Goal: Book appointment/travel/reservation

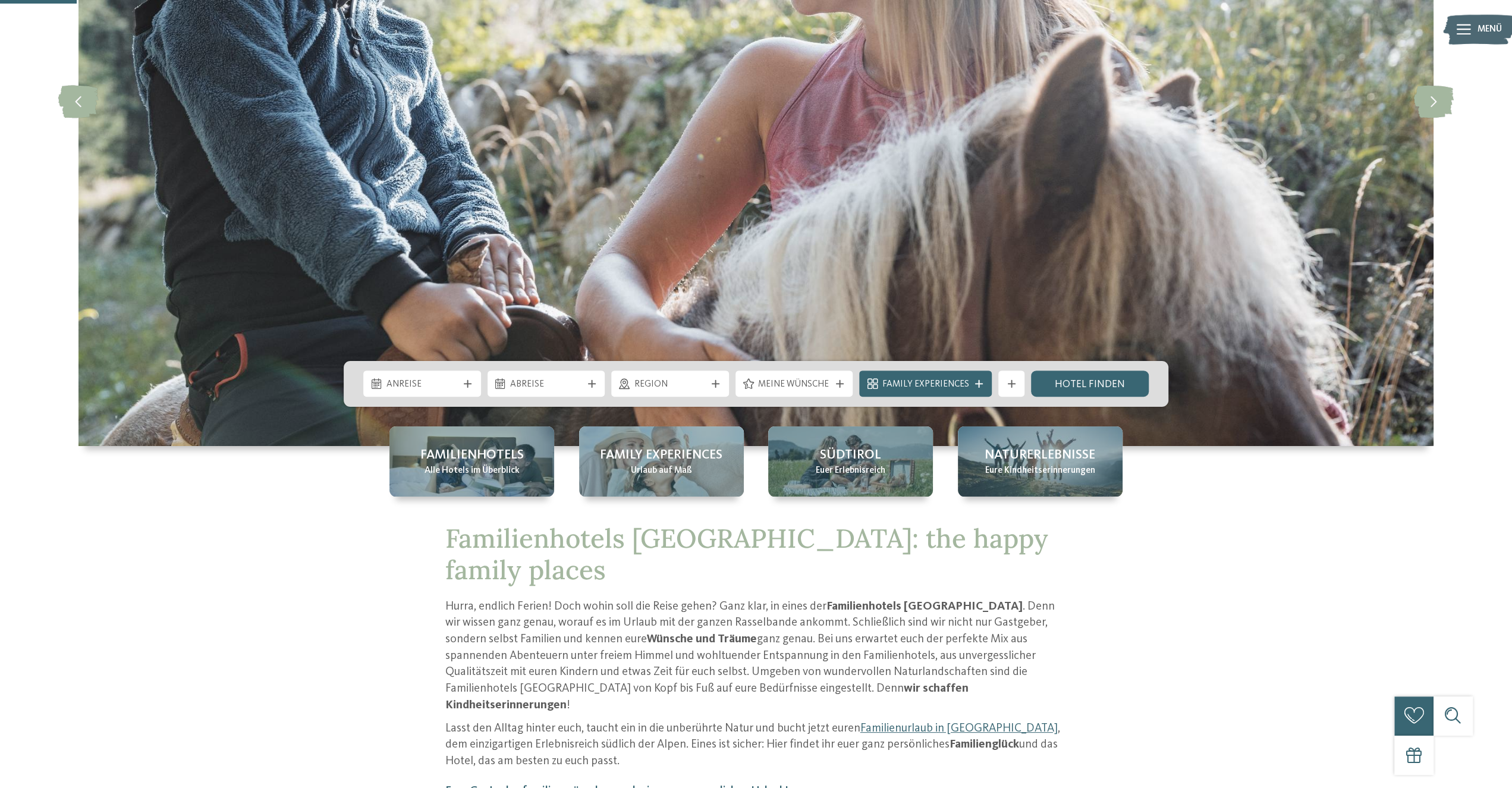
scroll to position [309, 0]
click at [458, 389] on span "Anreise" at bounding box center [422, 384] width 72 height 13
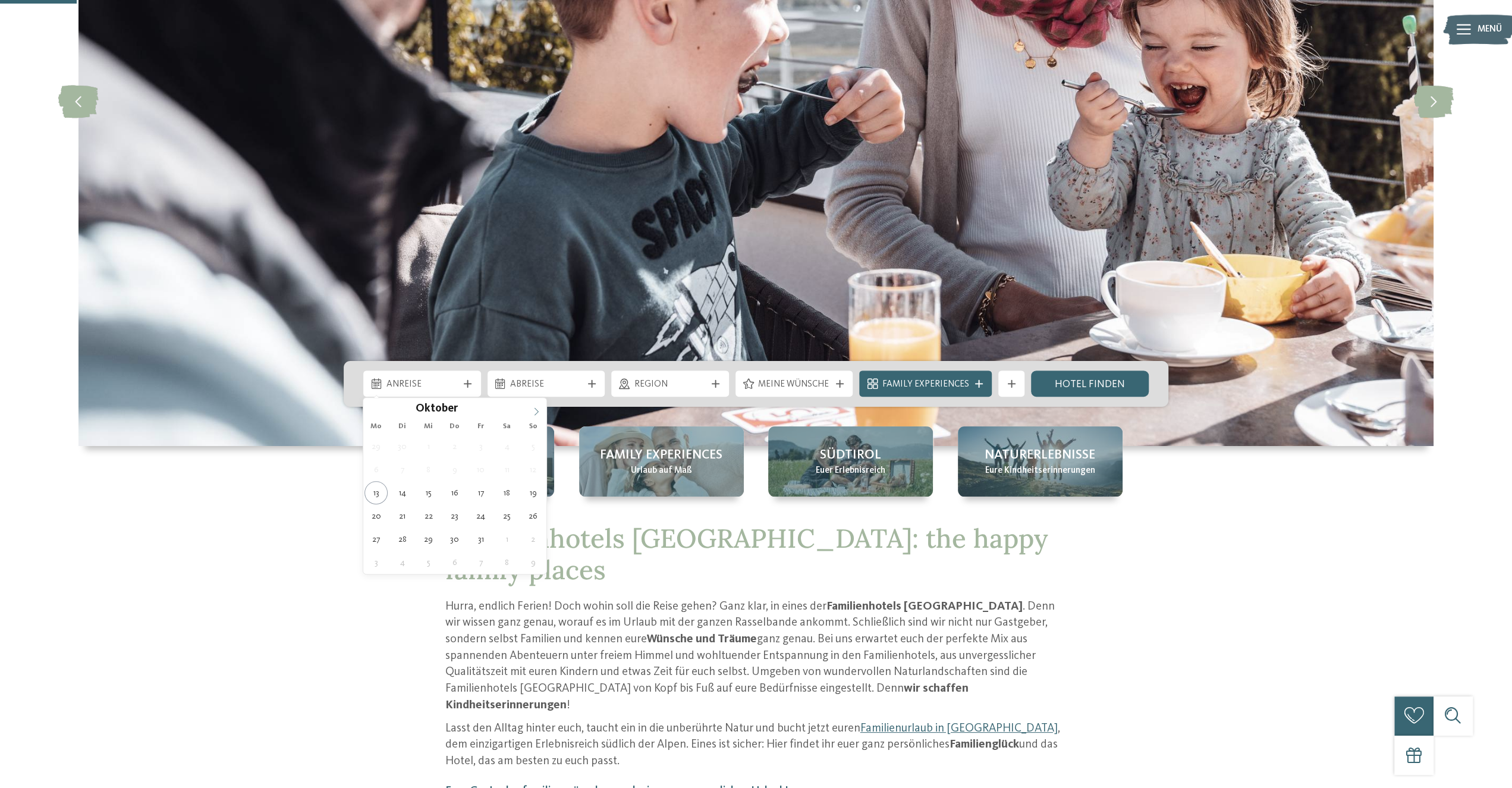
click at [540, 409] on icon at bounding box center [536, 411] width 9 height 9
type input "****"
click at [540, 409] on icon at bounding box center [536, 411] width 9 height 9
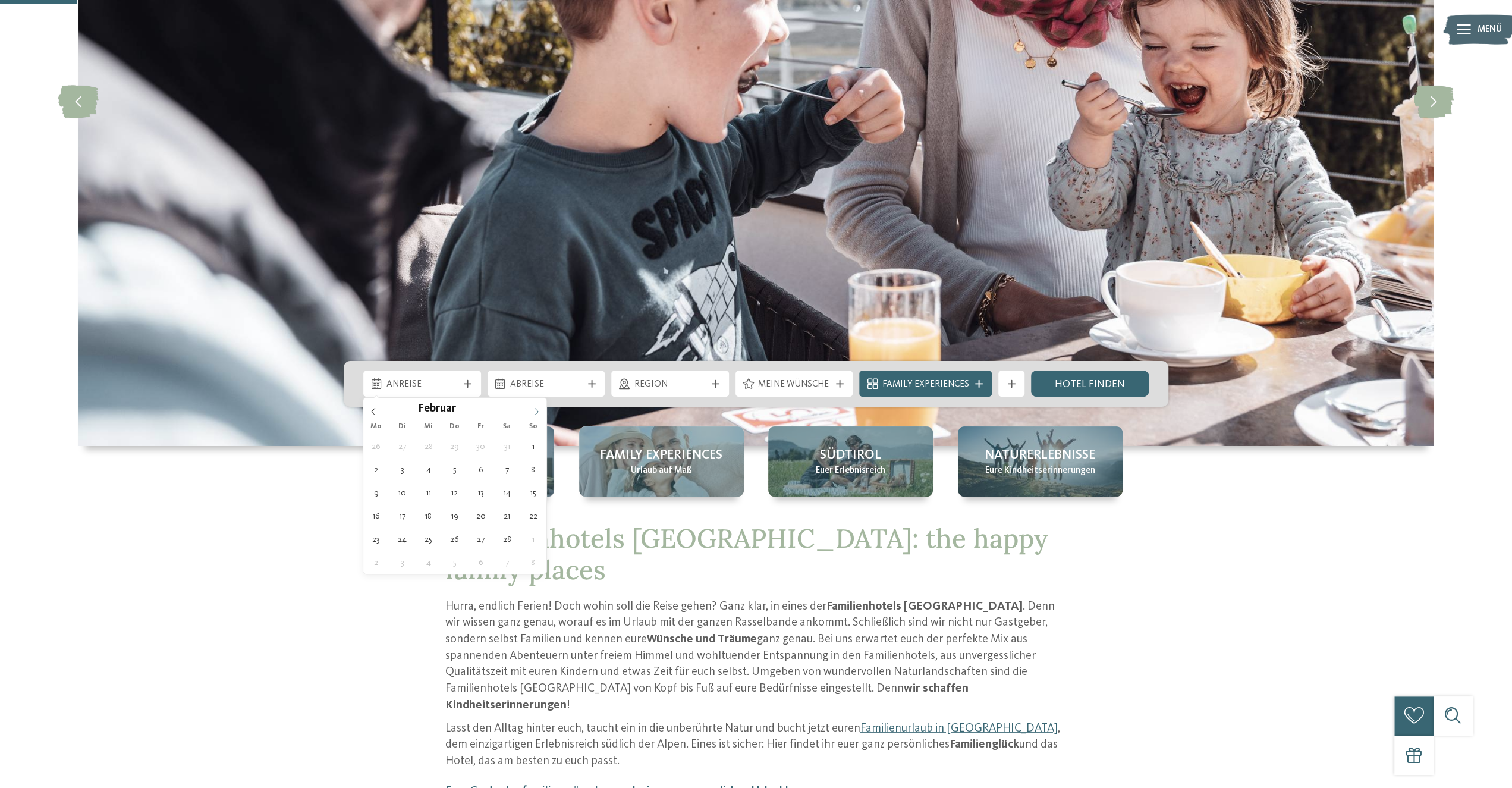
click at [540, 409] on icon at bounding box center [536, 411] width 9 height 9
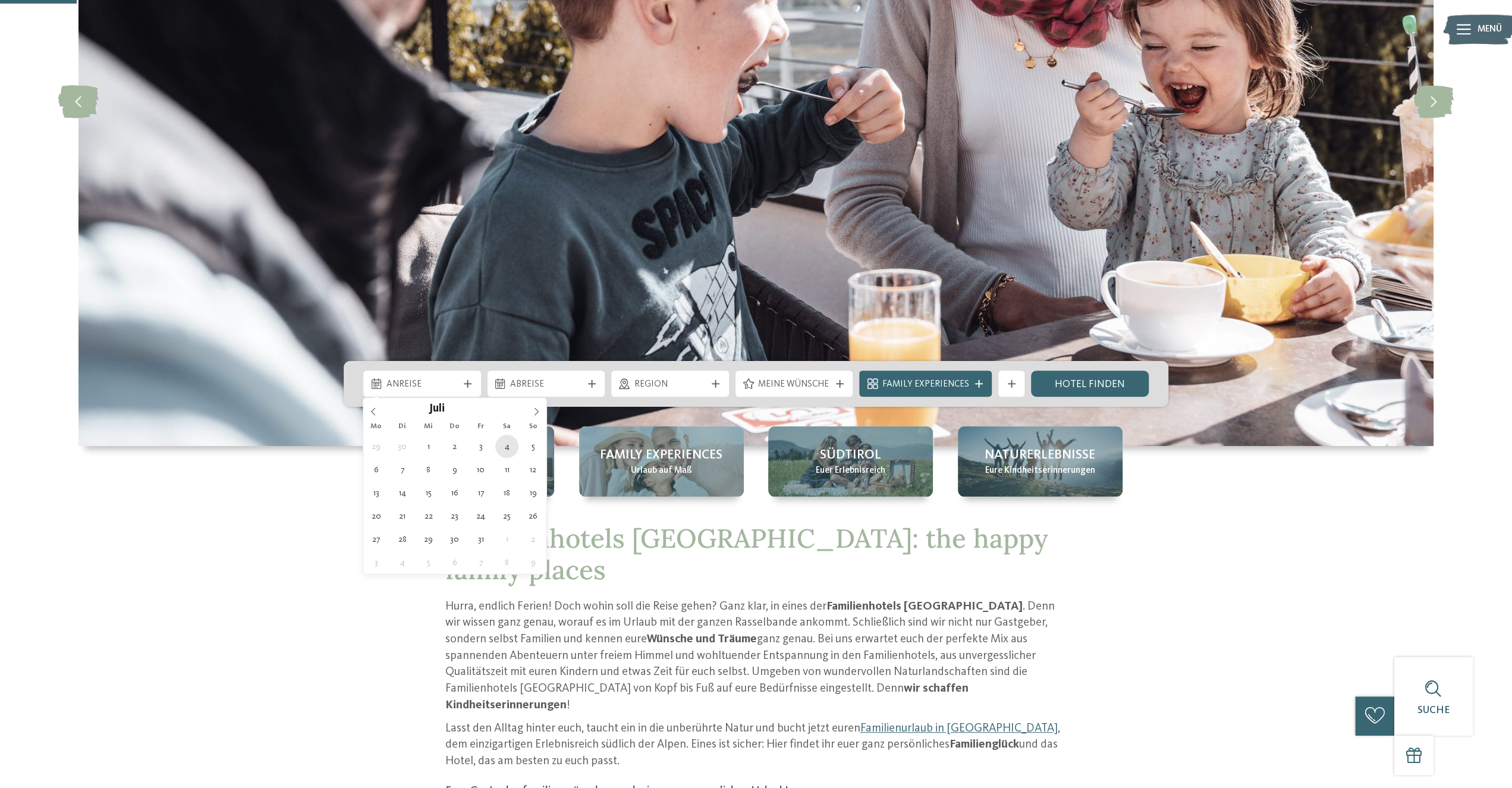
type div "[DATE]"
type input "****"
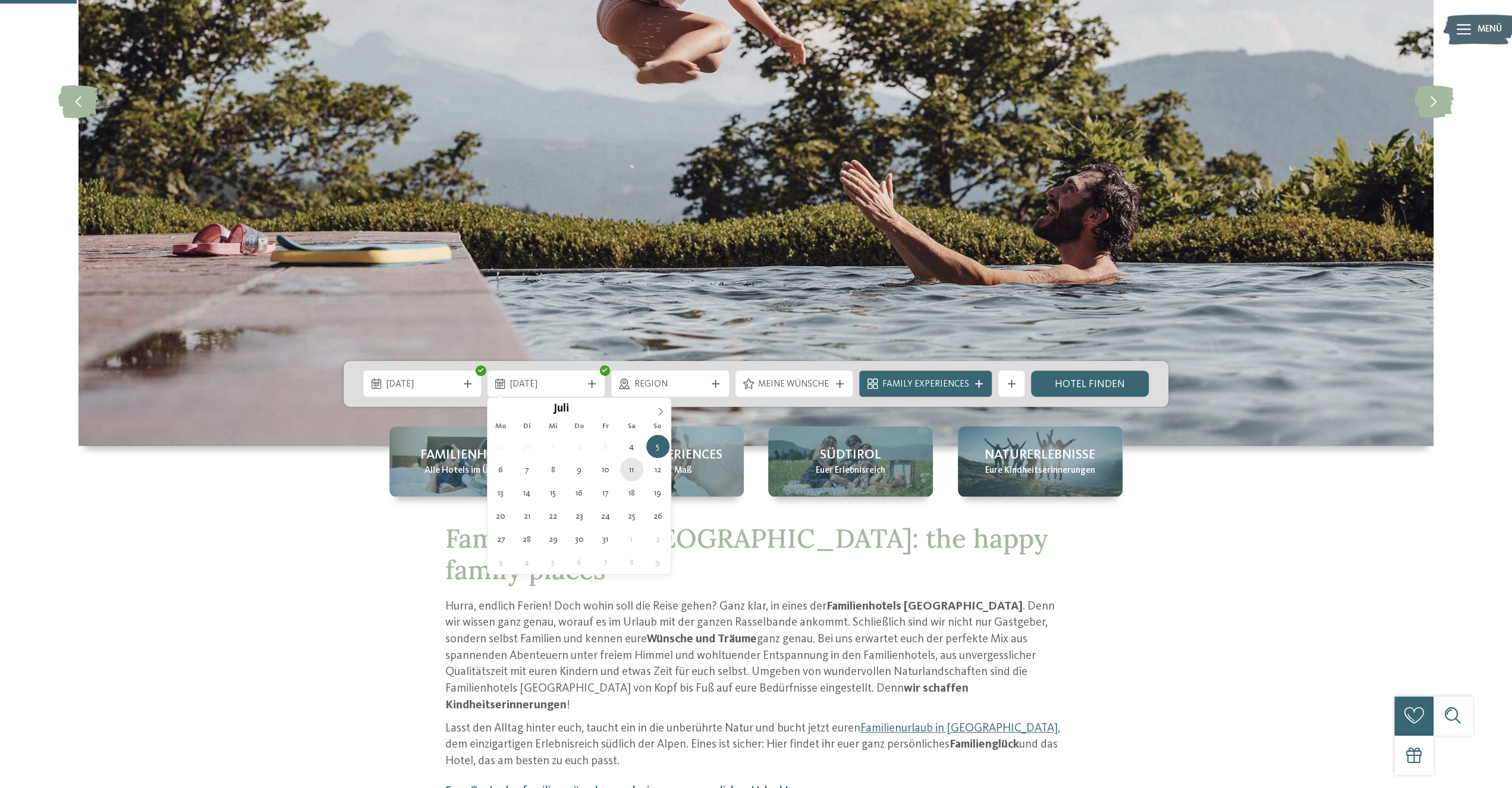
type div "[DATE]"
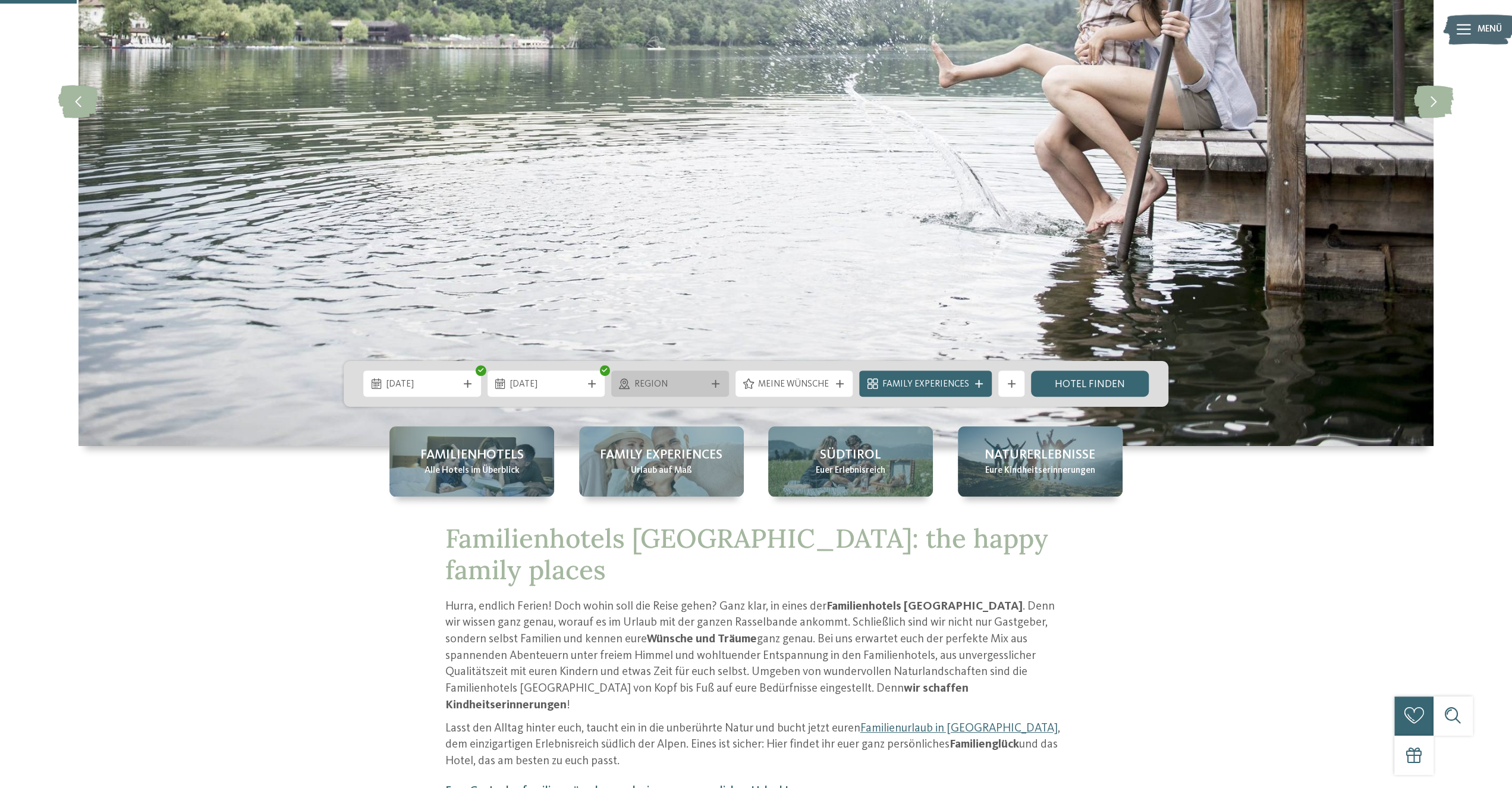
click at [720, 380] on icon at bounding box center [715, 384] width 8 height 8
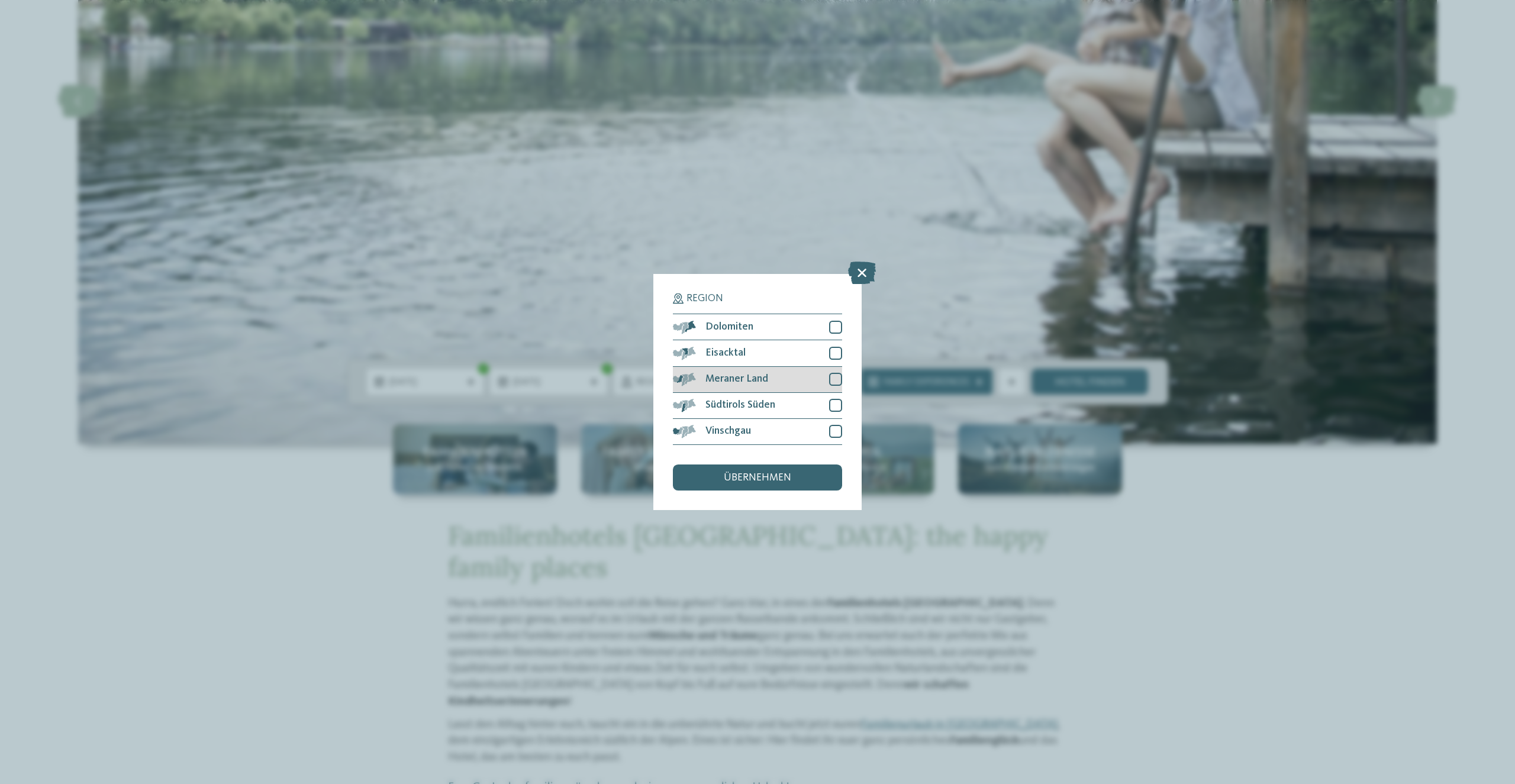
click at [696, 380] on span at bounding box center [696, 378] width 0 height 13
click at [841, 380] on div at bounding box center [835, 378] width 13 height 13
click at [835, 326] on div at bounding box center [835, 326] width 13 height 13
click at [730, 474] on span "übernehmen" at bounding box center [757, 478] width 67 height 10
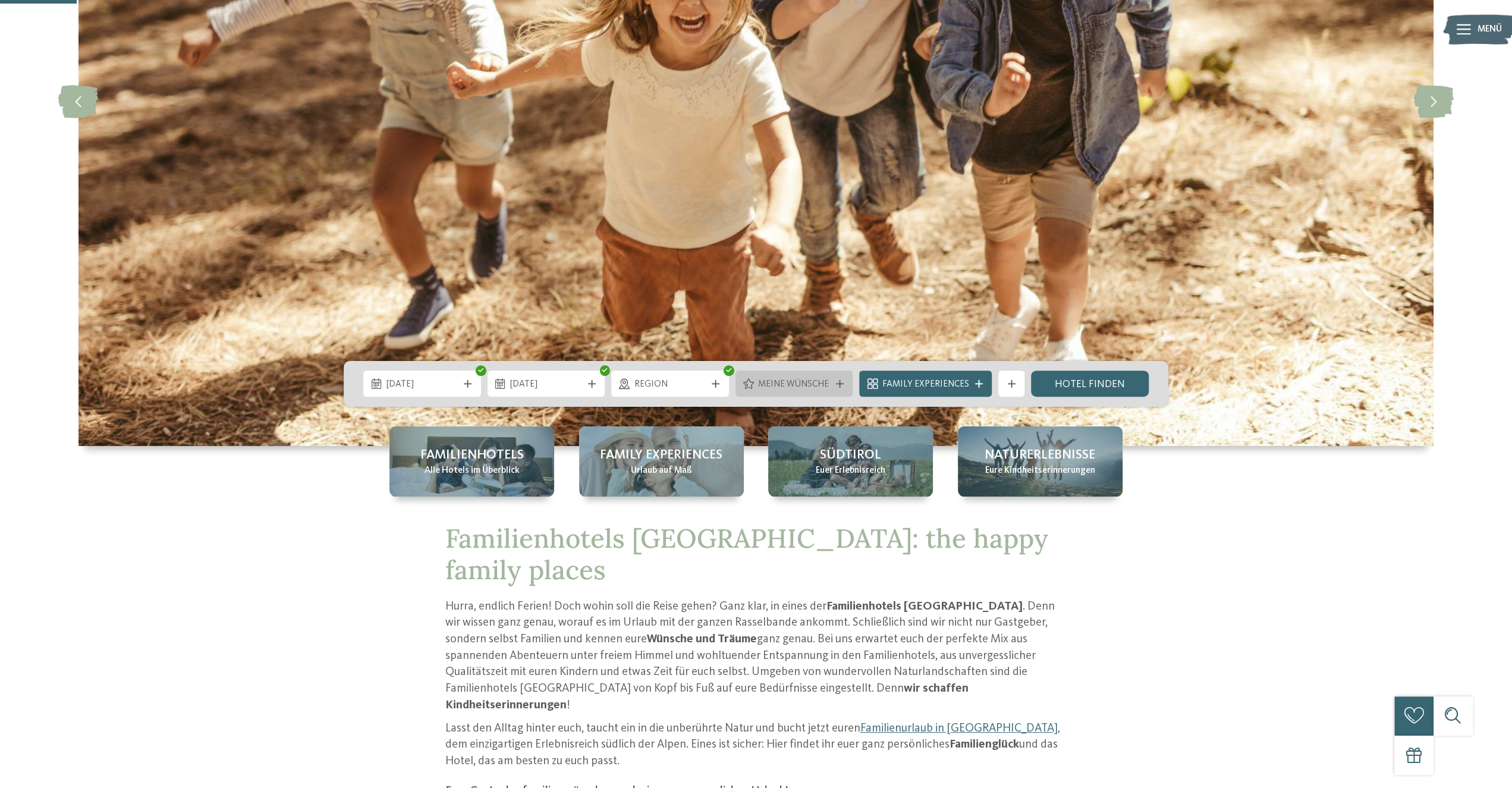
click at [816, 384] on span "Meine Wünsche" at bounding box center [794, 384] width 72 height 13
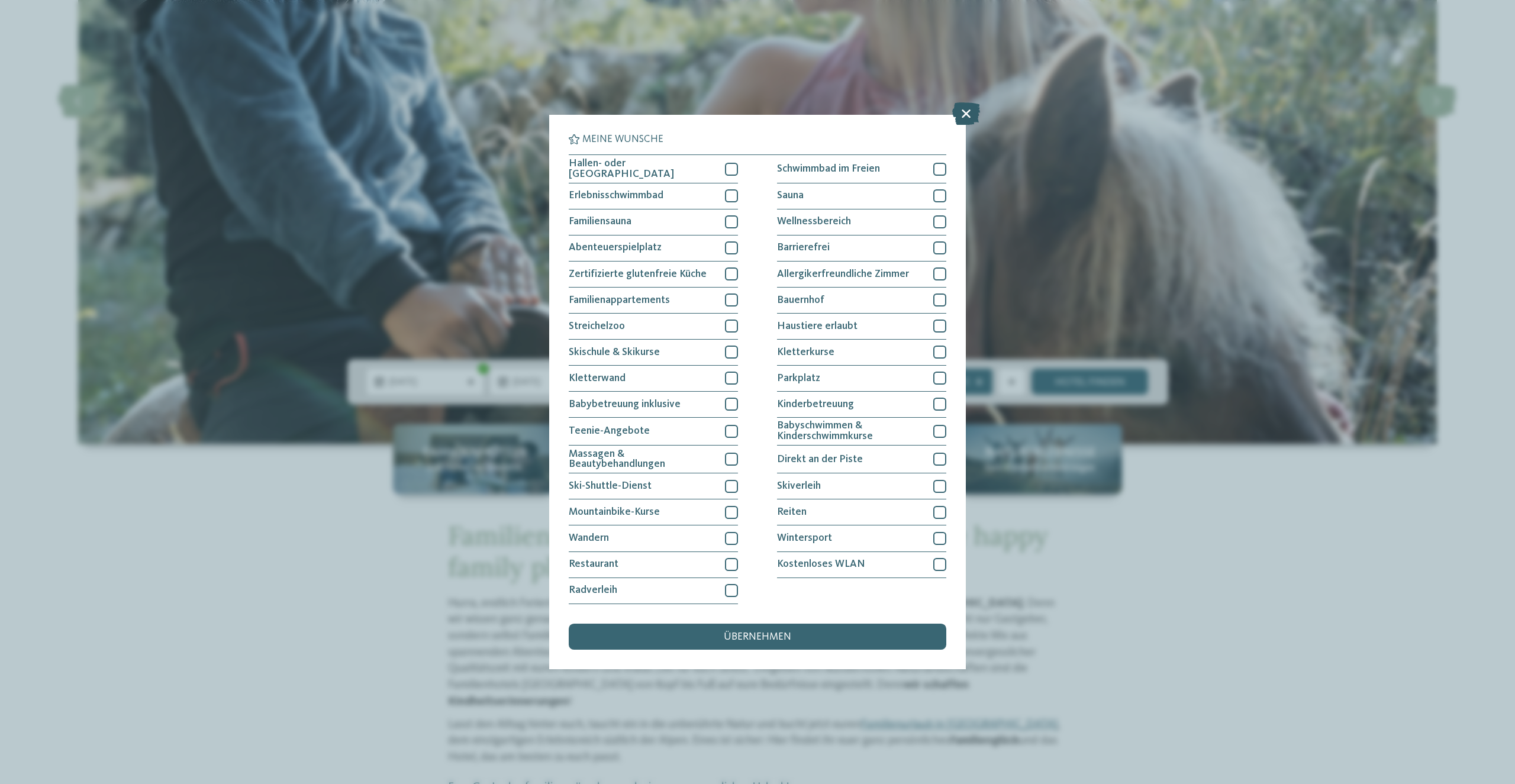
click at [959, 107] on icon at bounding box center [966, 114] width 28 height 22
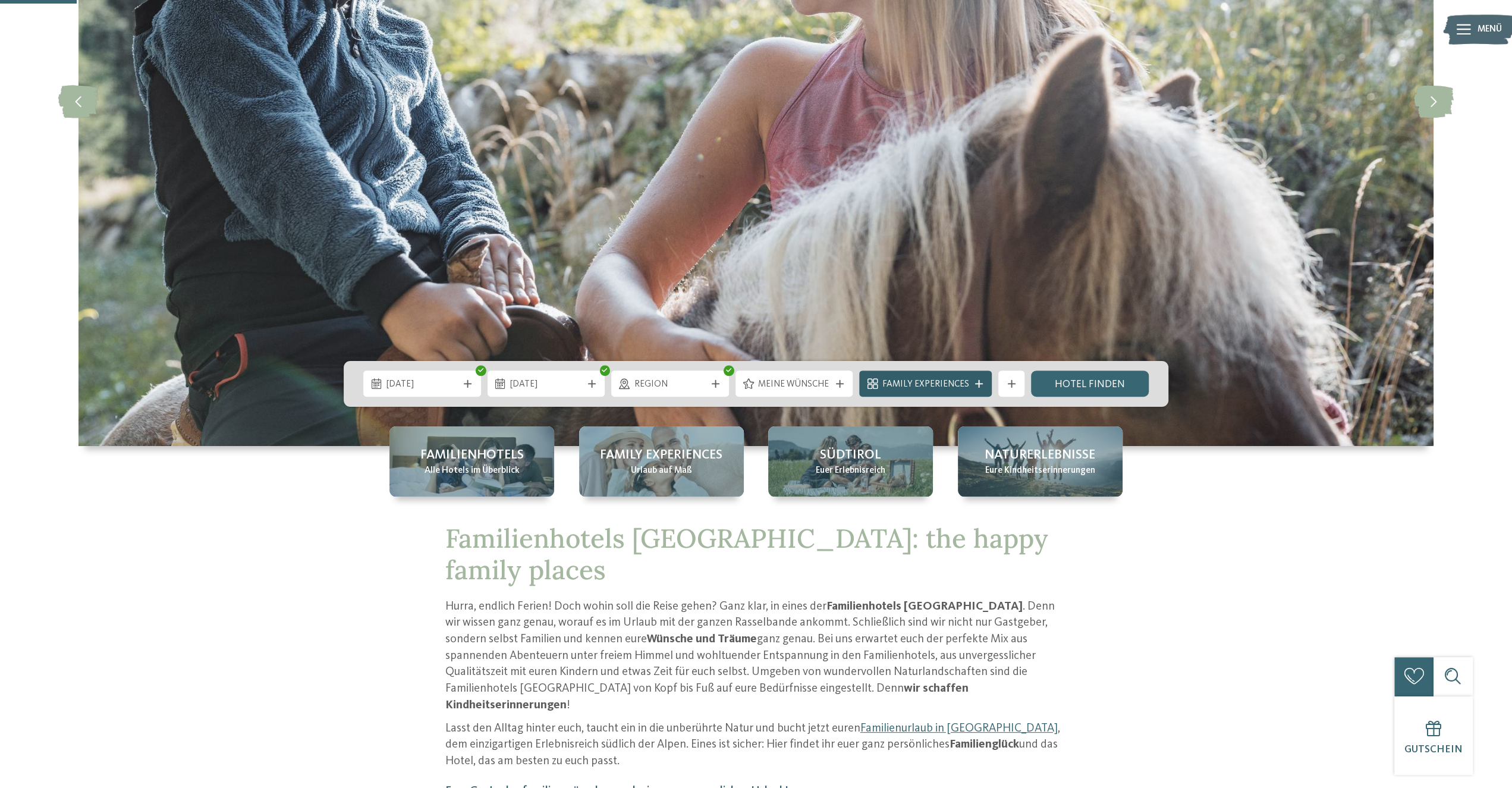
click at [923, 381] on span "Family Experiences" at bounding box center [925, 384] width 87 height 13
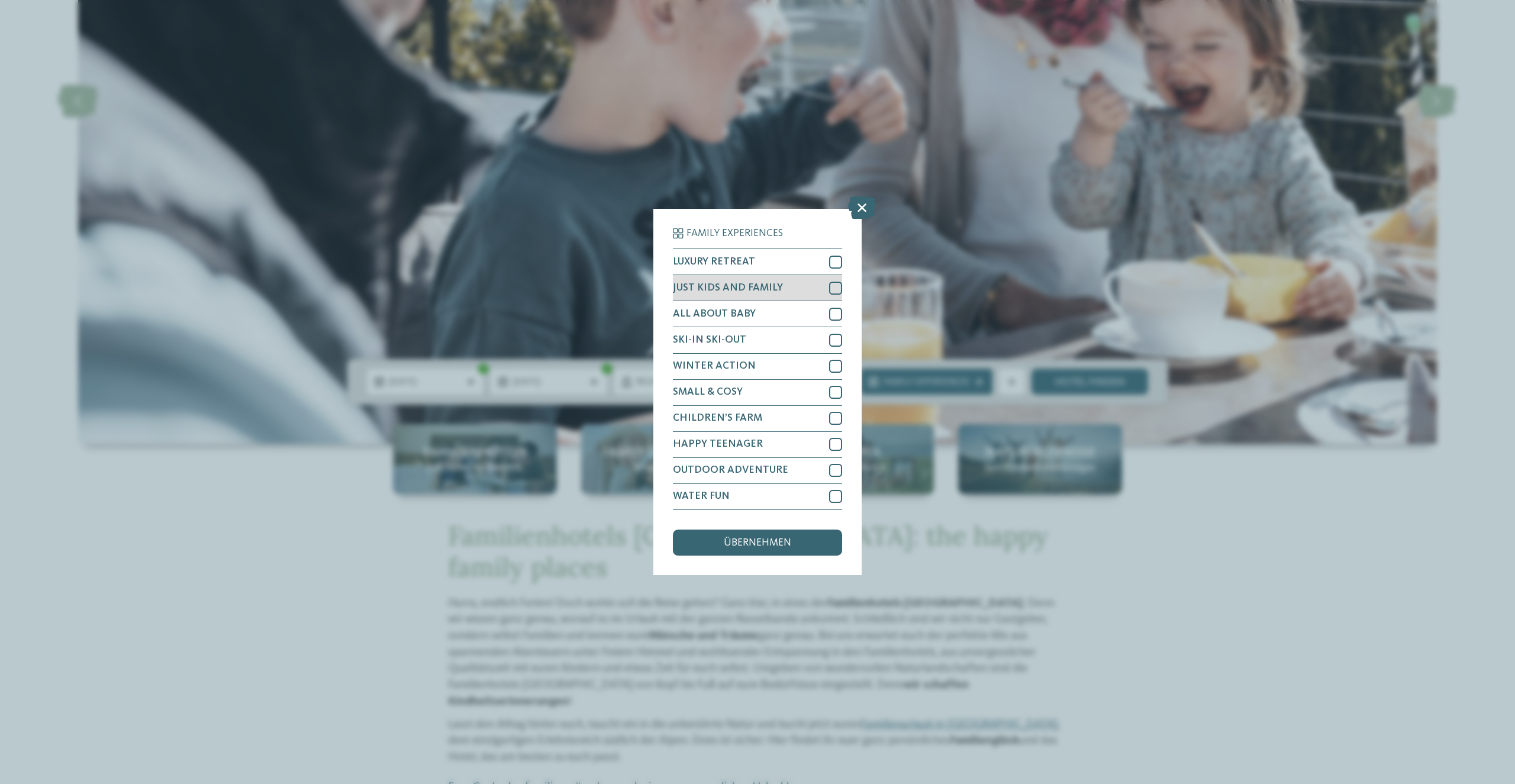
click at [753, 285] on span "JUST KIDS AND FAMILY" at bounding box center [727, 288] width 110 height 10
click at [758, 545] on span "übernehmen" at bounding box center [757, 543] width 67 height 10
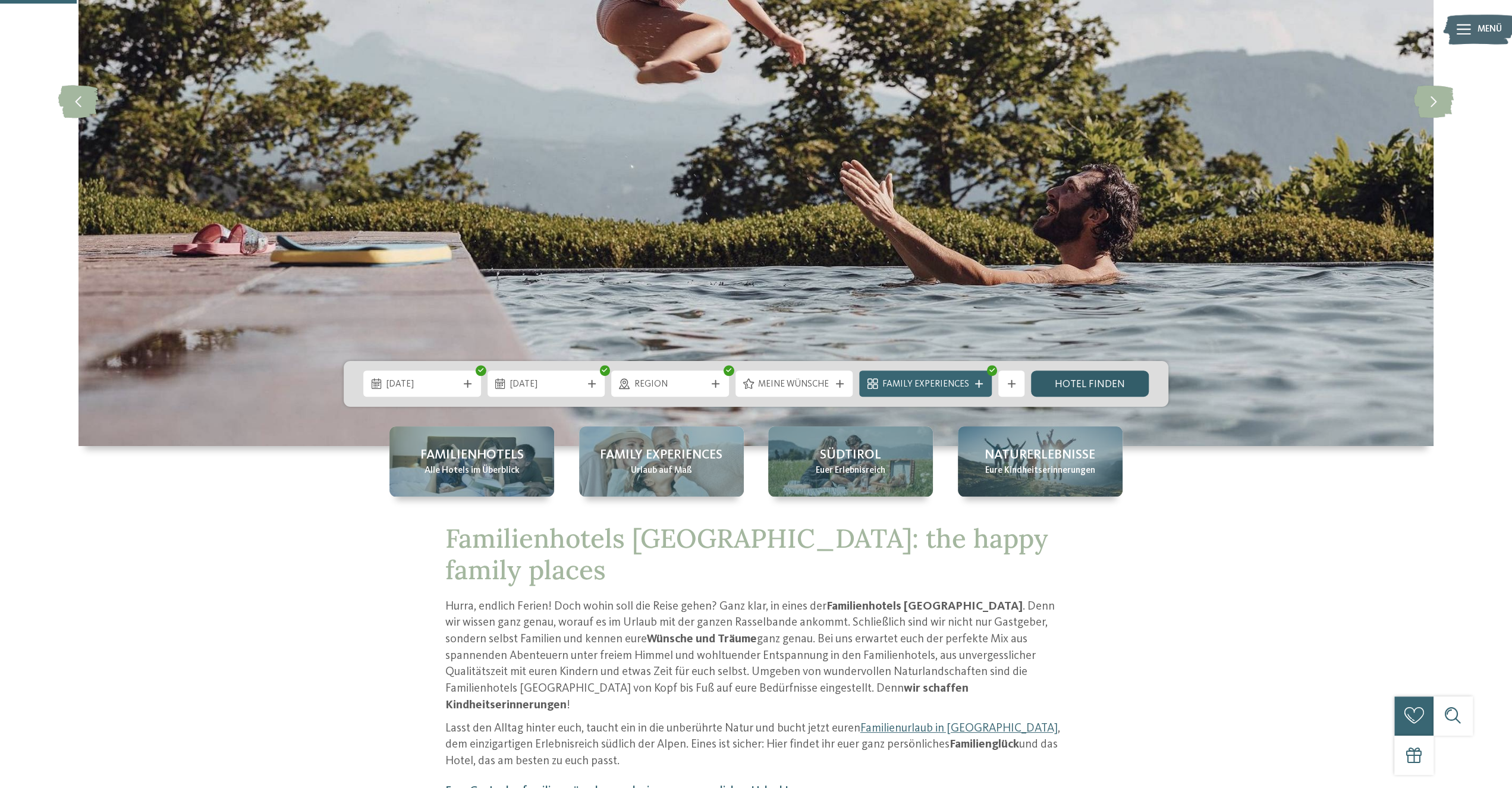
click at [1080, 392] on link "Hotel finden" at bounding box center [1090, 383] width 117 height 27
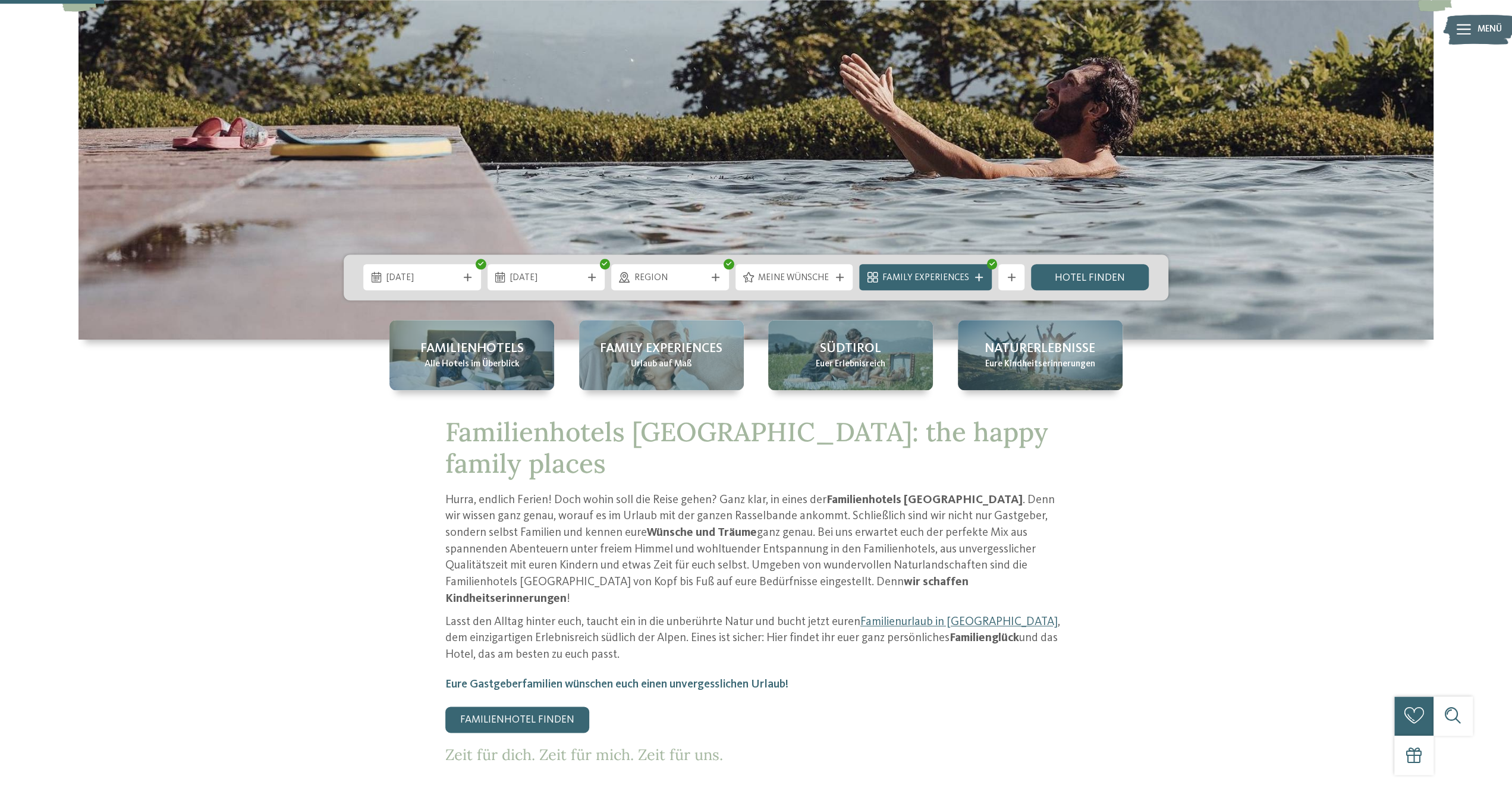
scroll to position [433, 0]
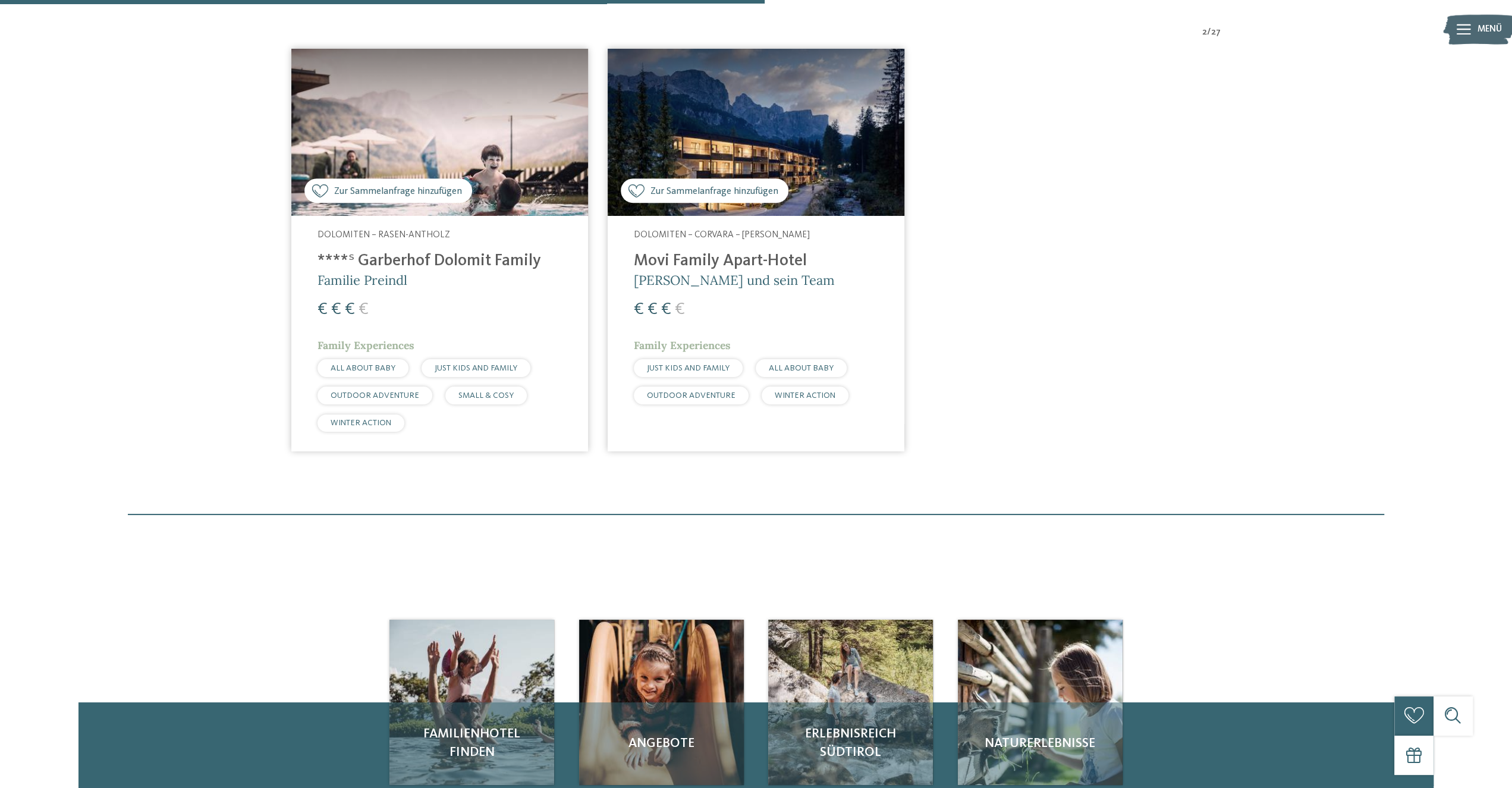
scroll to position [436, 0]
